Goal: Navigation & Orientation: Find specific page/section

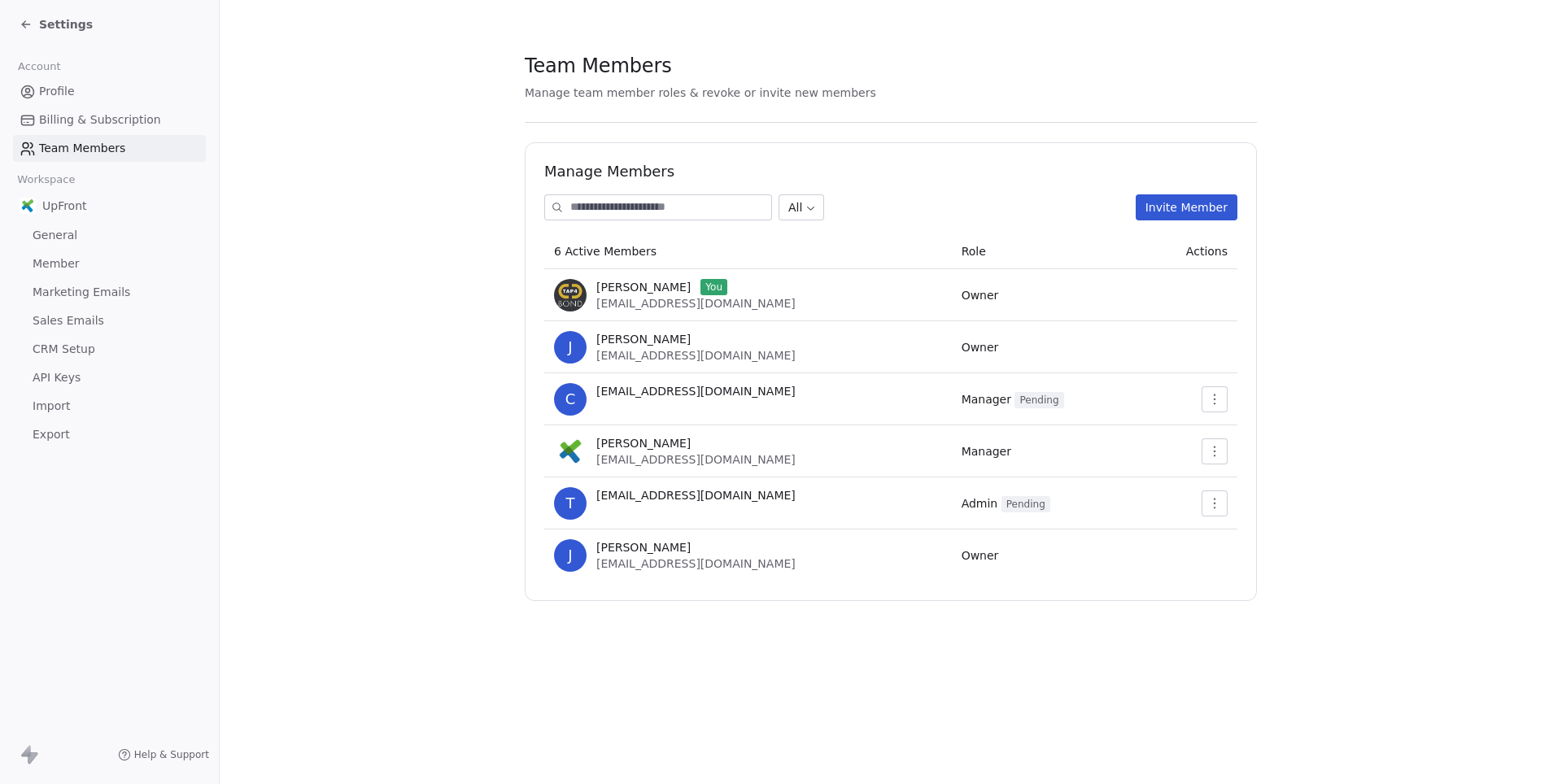
click at [102, 284] on span "Marketing Emails" at bounding box center [81, 292] width 98 height 17
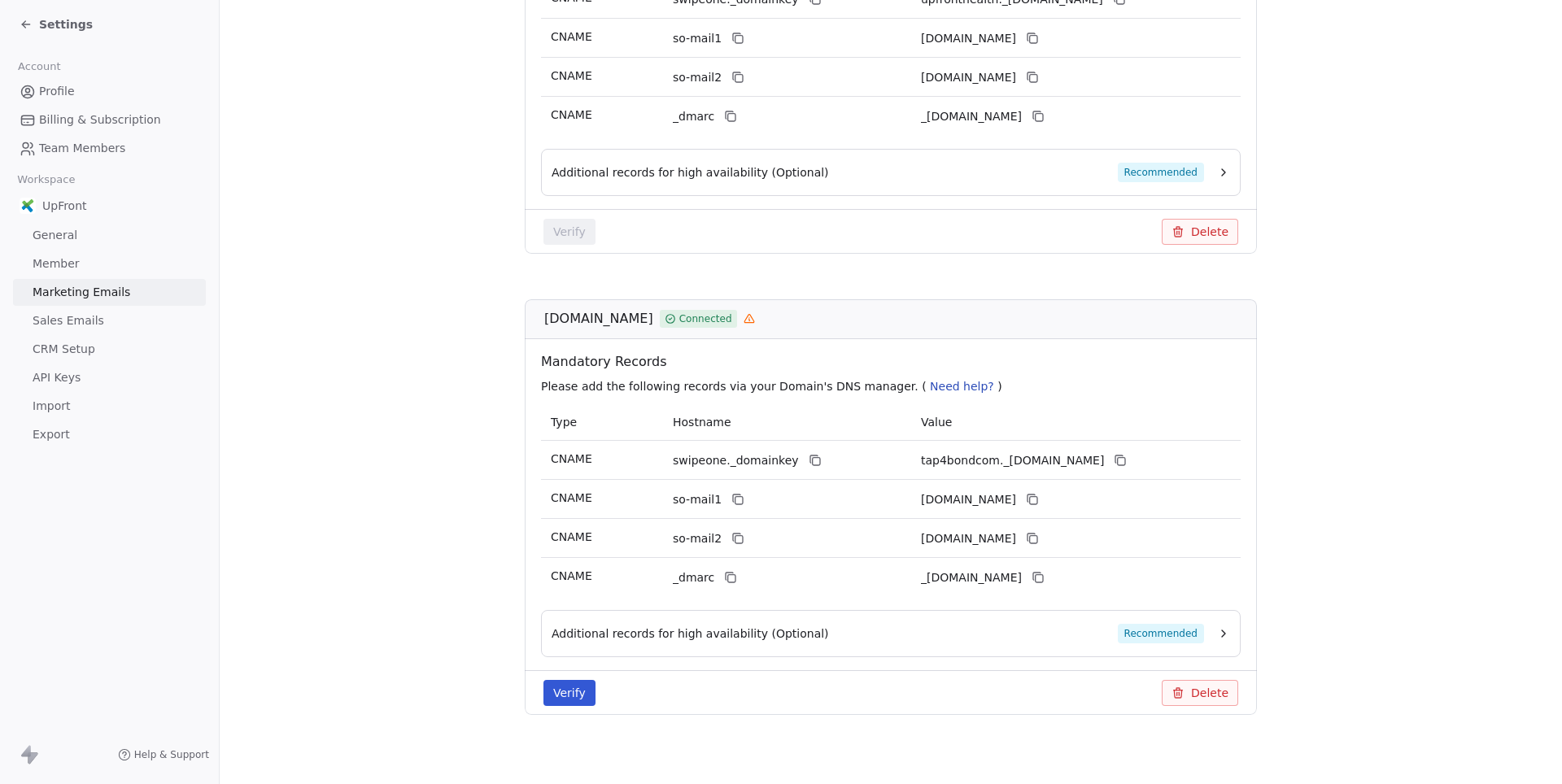
scroll to position [469, 0]
click at [88, 26] on div "Settings" at bounding box center [113, 24] width 186 height 23
click at [66, 26] on span "Settings" at bounding box center [66, 24] width 54 height 17
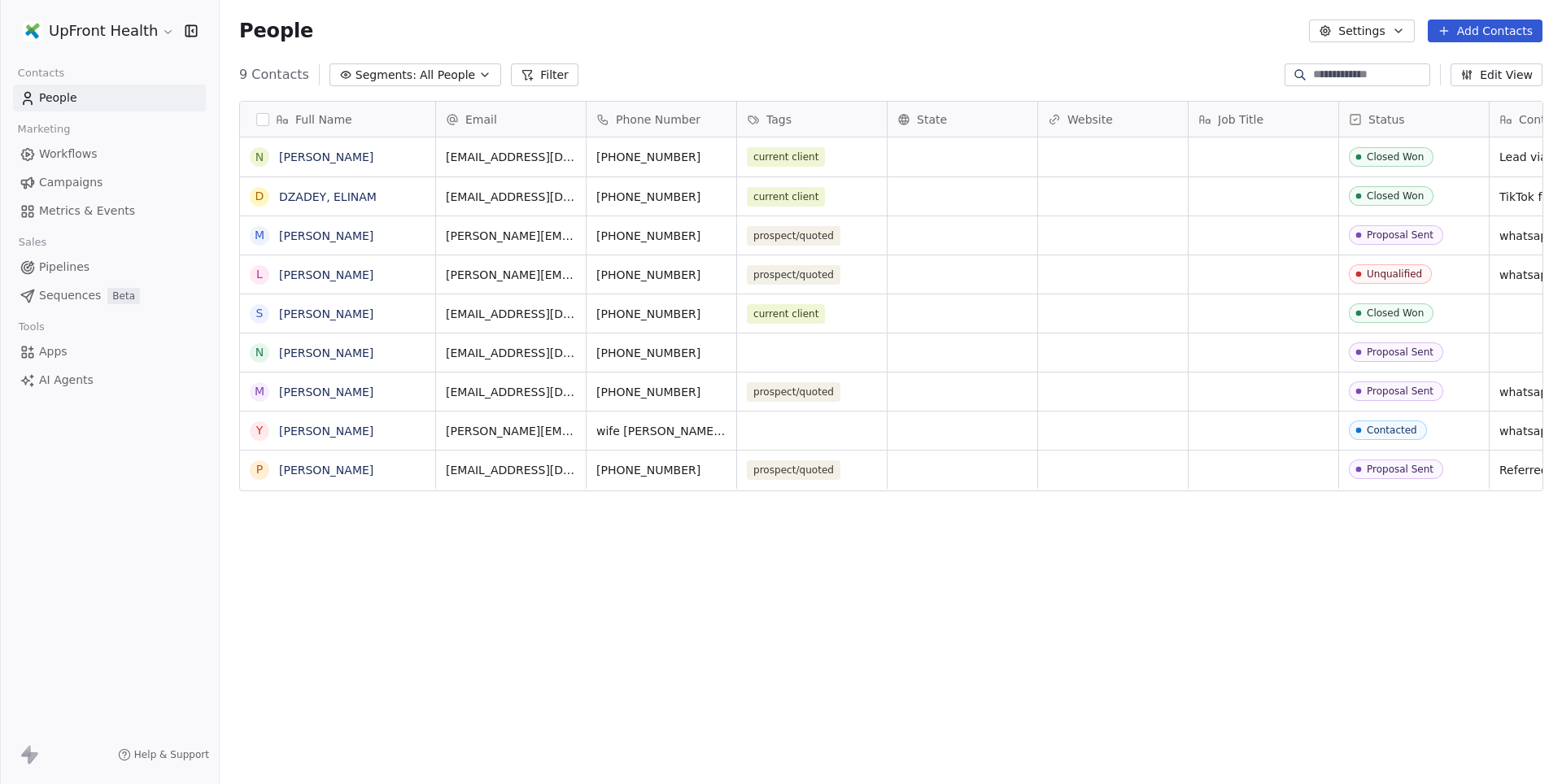
scroll to position [690, 1341]
click at [60, 379] on span "AI Agents" at bounding box center [67, 379] width 55 height 17
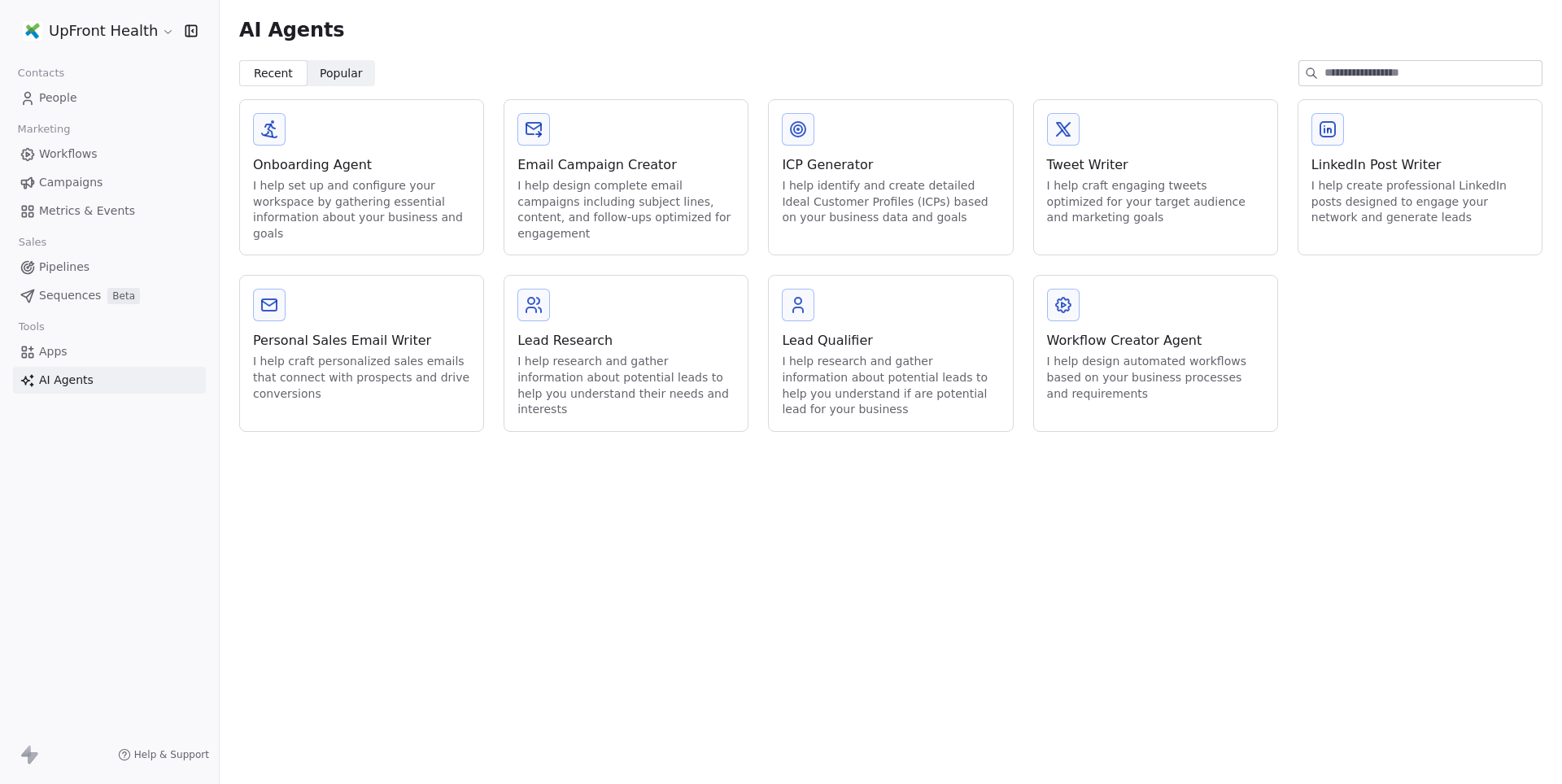
click at [116, 206] on span "Metrics & Events" at bounding box center [87, 211] width 96 height 17
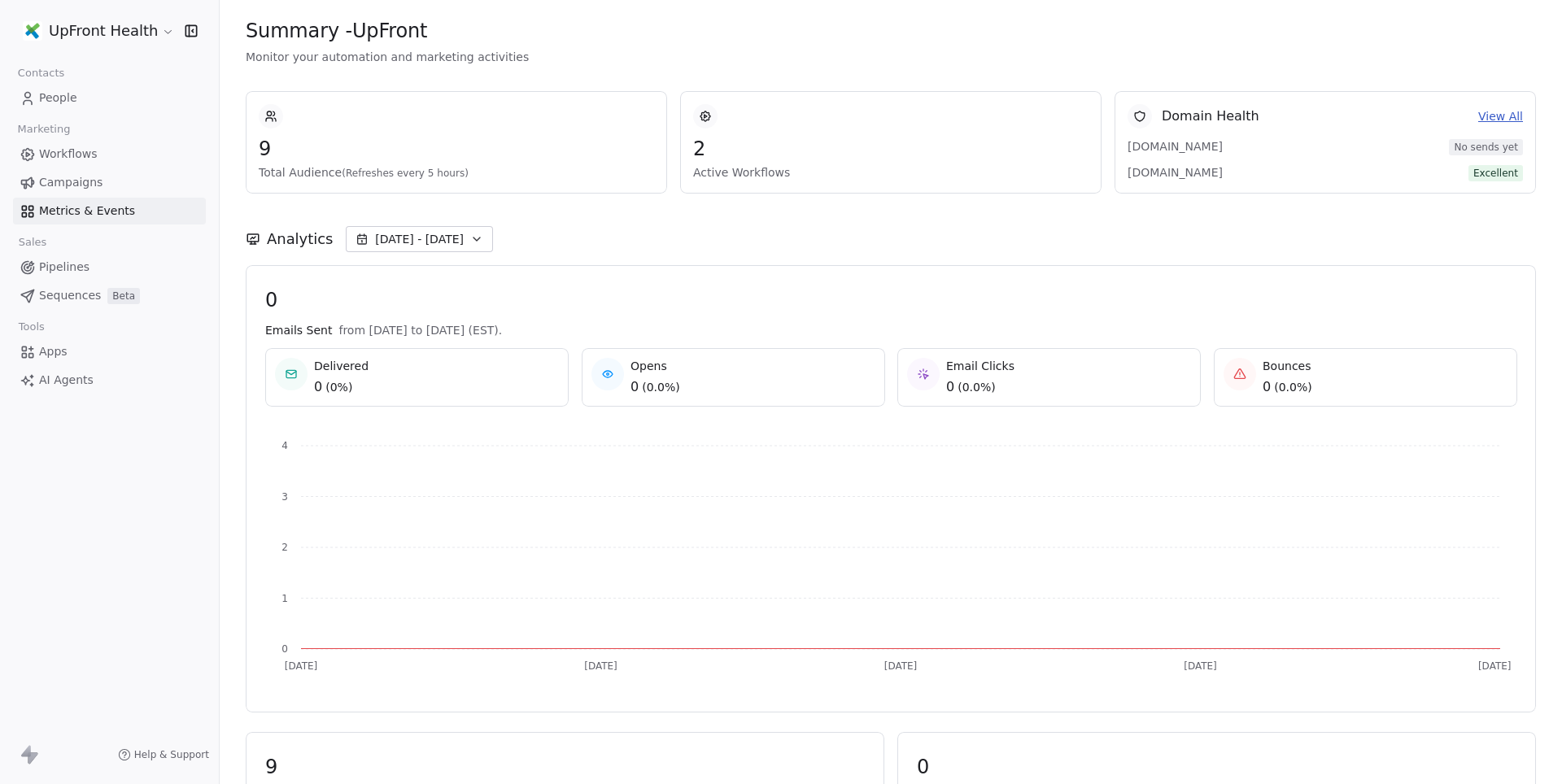
click at [50, 93] on span "People" at bounding box center [58, 97] width 38 height 17
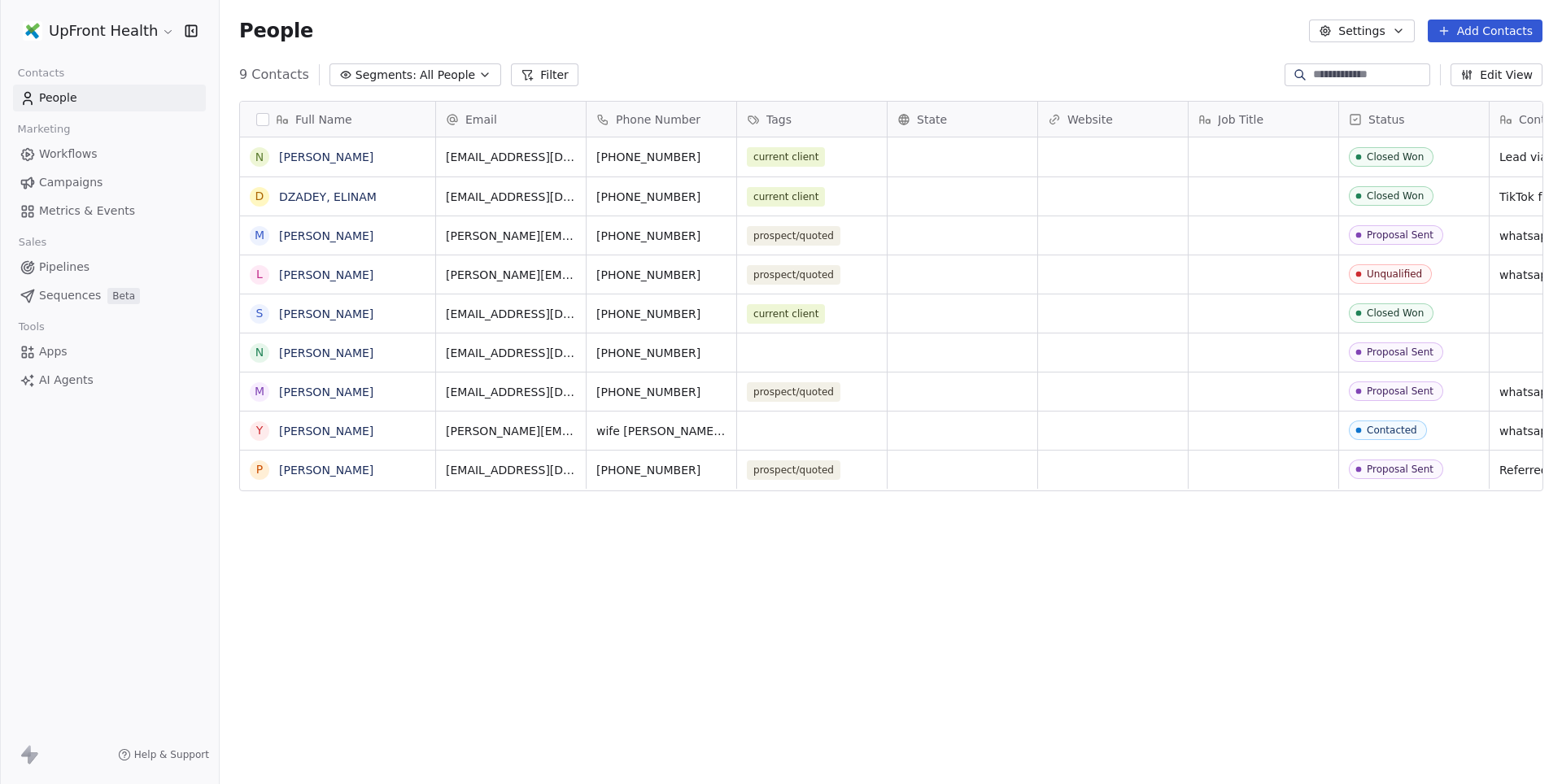
scroll to position [690, 1341]
click at [98, 157] on link "Workflows" at bounding box center [109, 154] width 193 height 26
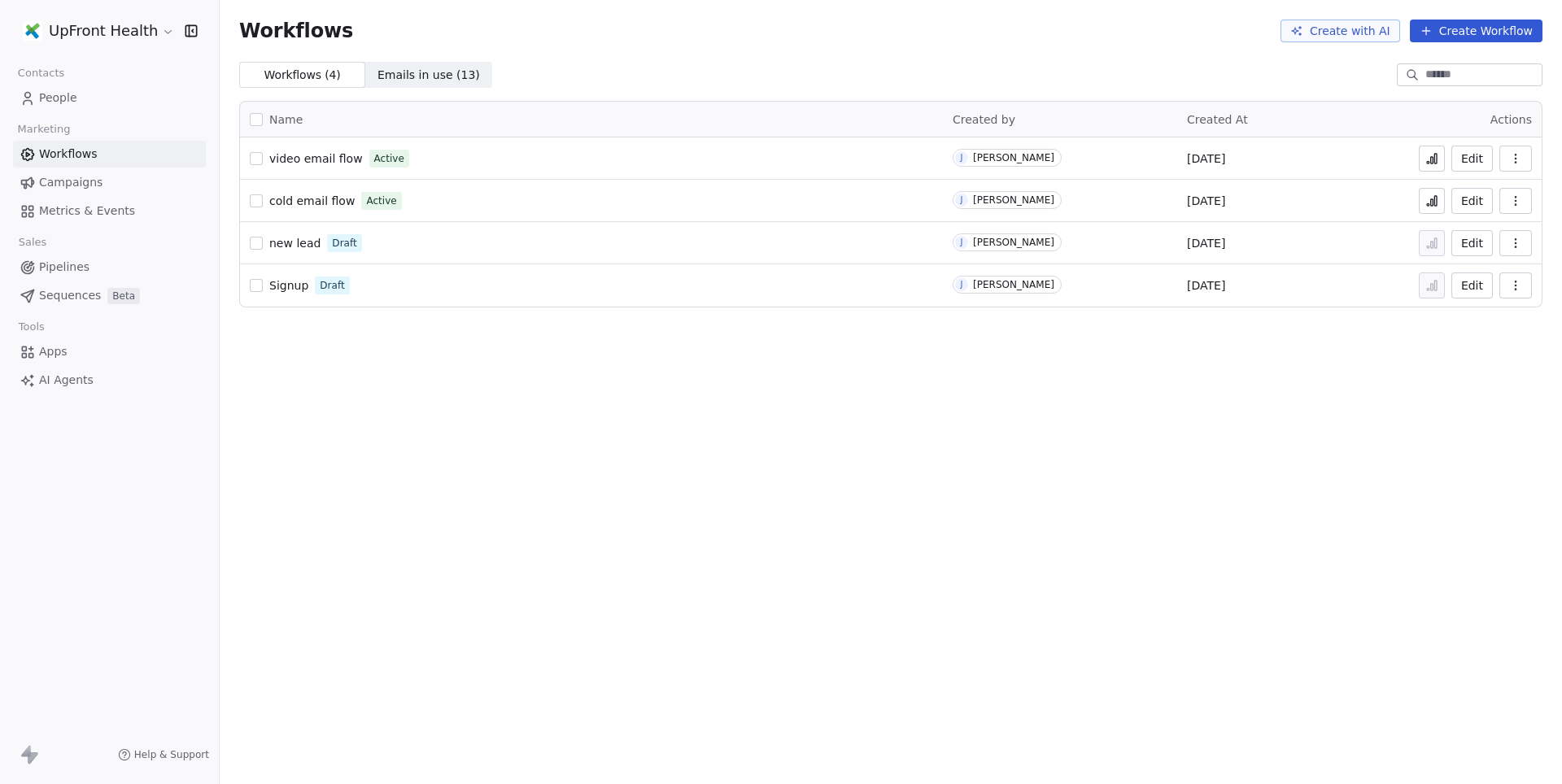
click at [304, 244] on span "new lead" at bounding box center [295, 242] width 51 height 13
